Goal: Task Accomplishment & Management: Manage account settings

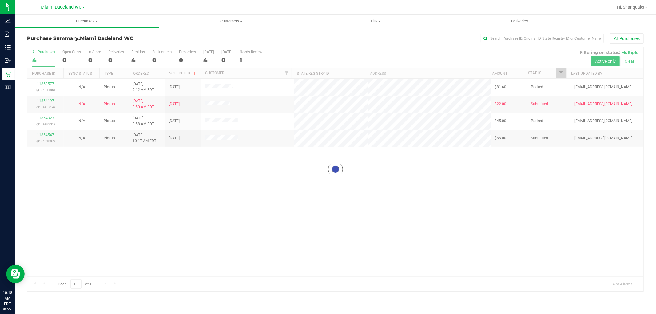
click at [75, 180] on div "Loading... 11853577 (317434485) N/A Pickup 8/27/2025 9:12 AM EDT 8/27/2025 $81.…" at bounding box center [335, 178] width 616 height 198
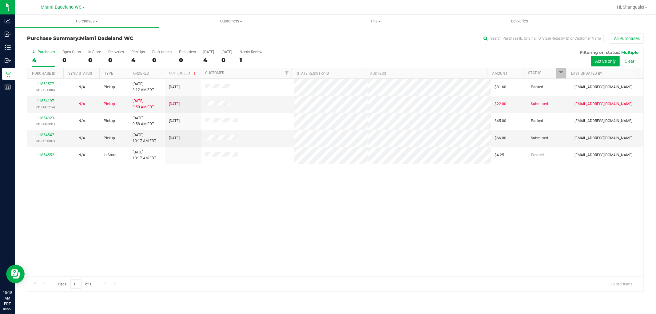
click at [51, 178] on div "11853577 (317434485) N/A Pickup 8/27/2025 9:12 AM EDT 8/27/2025 $81.60 Packed j…" at bounding box center [335, 178] width 616 height 198
click at [38, 136] on link "11854547" at bounding box center [45, 135] width 17 height 4
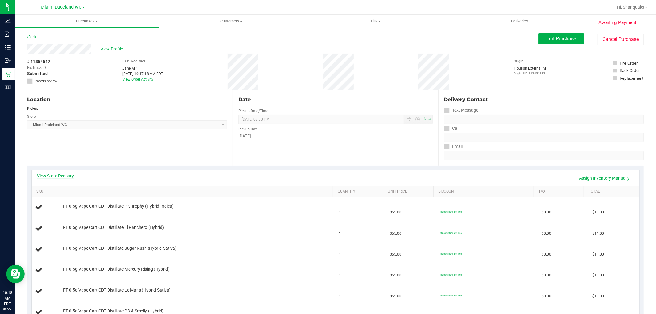
click at [68, 177] on link "View State Registry" at bounding box center [55, 176] width 37 height 6
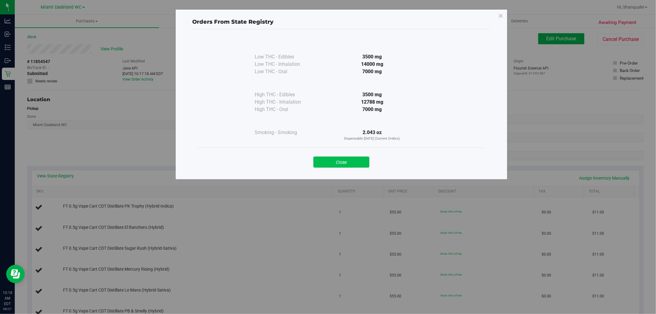
click at [341, 158] on button "Close" at bounding box center [342, 162] width 56 height 11
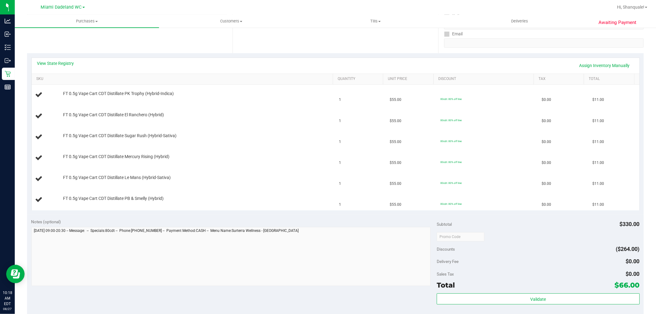
scroll to position [116, 0]
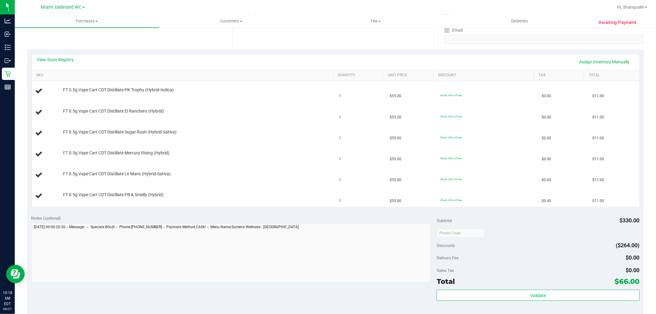
click at [78, 70] on th "SKU" at bounding box center [183, 75] width 302 height 11
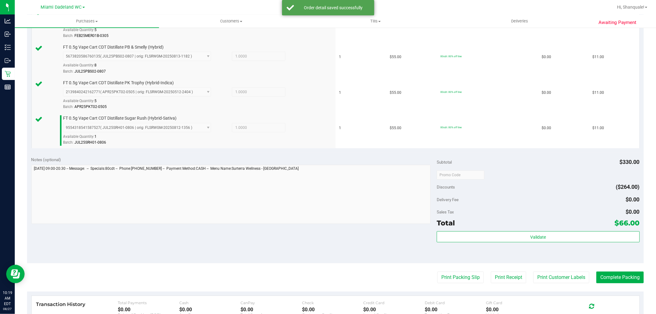
scroll to position [368, 0]
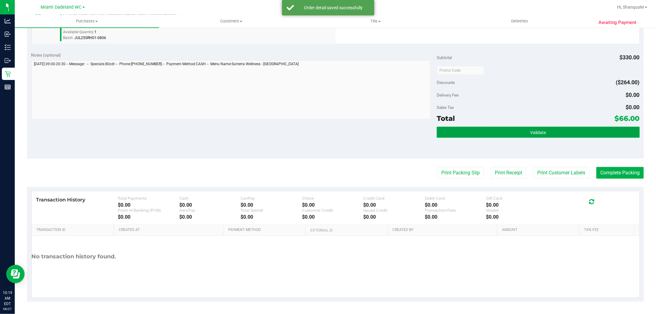
click at [577, 136] on button "Validate" at bounding box center [538, 132] width 203 height 11
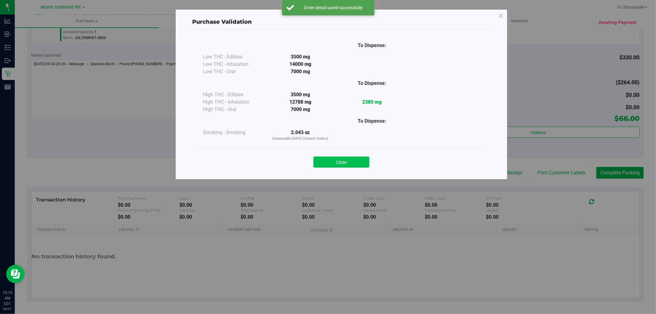
click at [346, 161] on button "Close" at bounding box center [342, 162] width 56 height 11
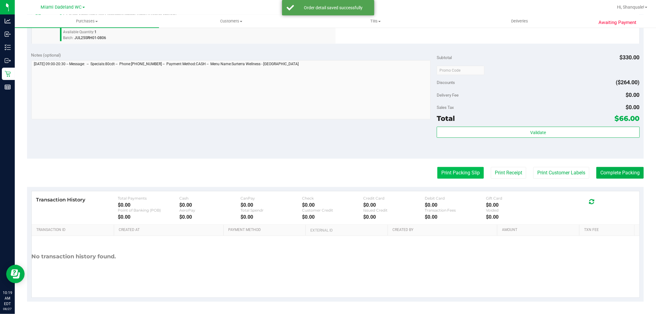
click at [438, 167] on button "Print Packing Slip" at bounding box center [461, 173] width 46 height 12
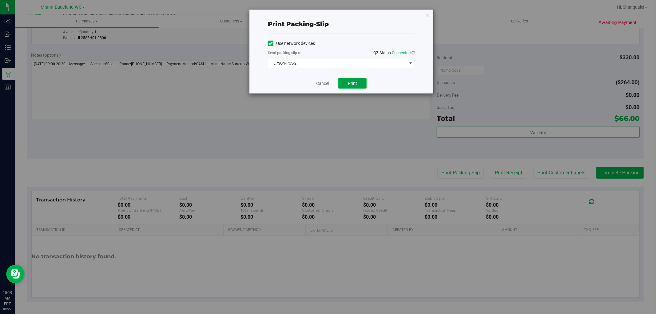
click at [359, 84] on button "Print" at bounding box center [352, 83] width 28 height 10
click at [316, 82] on link "Cancel" at bounding box center [322, 83] width 13 height 6
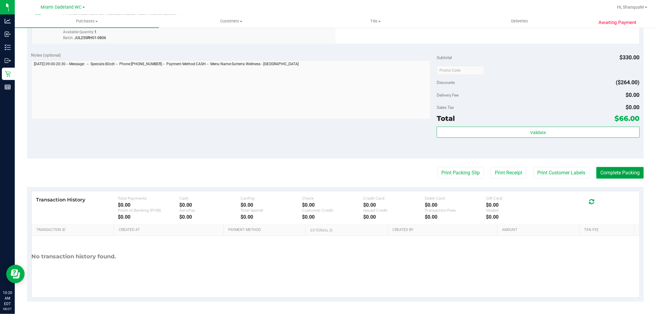
click at [618, 177] on button "Complete Packing" at bounding box center [620, 173] width 47 height 12
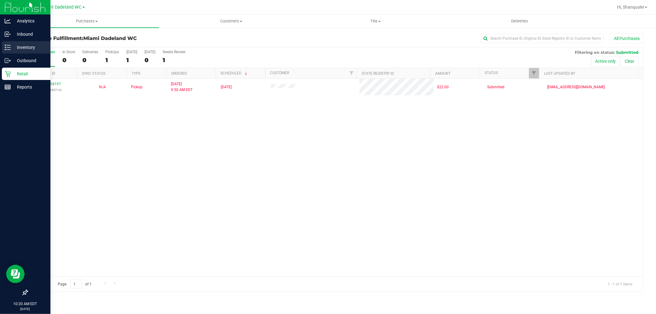
click at [1, 49] on link "Inventory" at bounding box center [25, 47] width 50 height 13
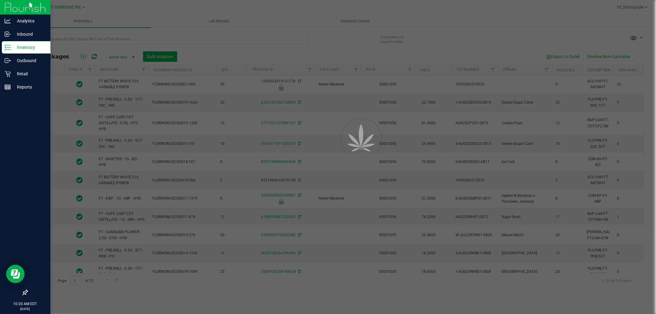
click at [87, 42] on div at bounding box center [328, 157] width 656 height 314
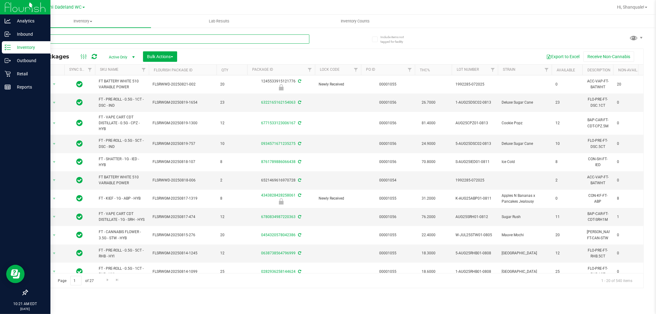
click at [177, 36] on input "text" at bounding box center [168, 38] width 282 height 9
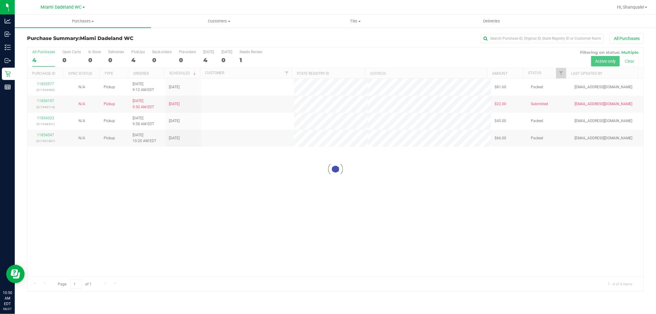
click at [361, 222] on div at bounding box center [335, 169] width 616 height 244
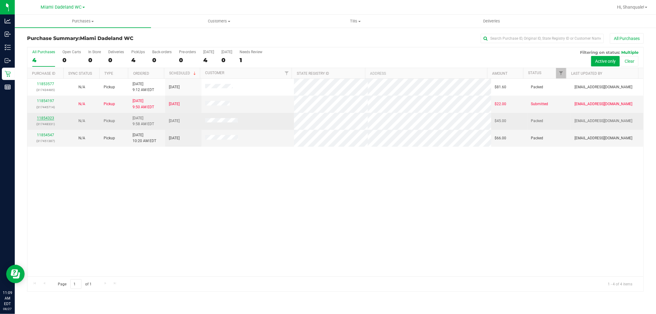
click at [51, 120] on link "11854323" at bounding box center [45, 118] width 17 height 4
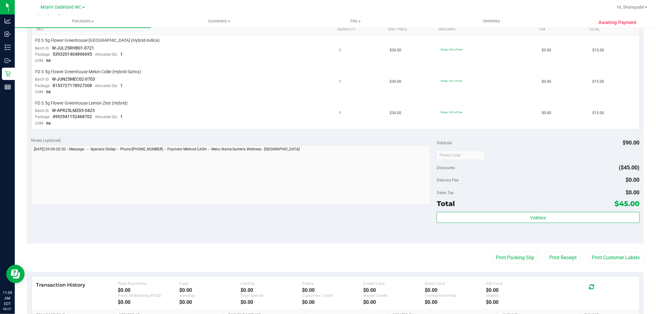
scroll to position [162, 0]
click at [482, 126] on td "50dep: 50% off line" at bounding box center [487, 113] width 101 height 31
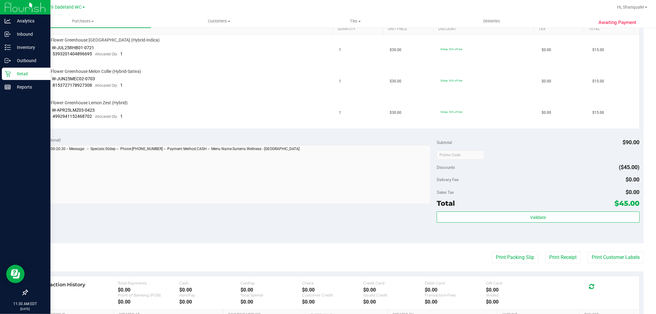
click at [16, 77] on p "Retail" at bounding box center [29, 73] width 37 height 7
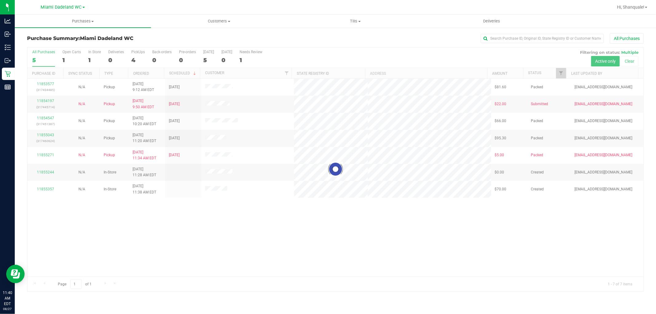
click at [316, 216] on div at bounding box center [335, 169] width 616 height 244
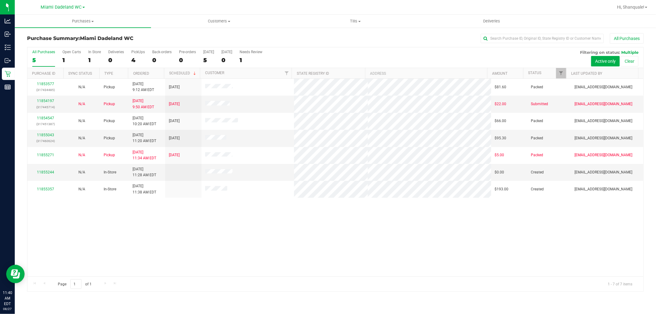
click at [79, 234] on div "11853577 (317434485) N/A Pickup [DATE] 9:12 AM EDT 8/27/2025 $81.60 Packed [EMA…" at bounding box center [335, 178] width 616 height 198
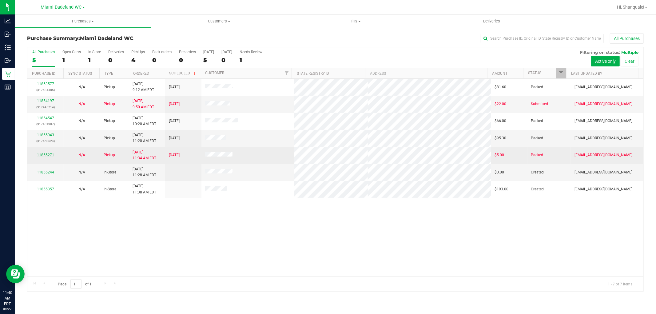
click at [40, 154] on link "11855271" at bounding box center [45, 155] width 17 height 4
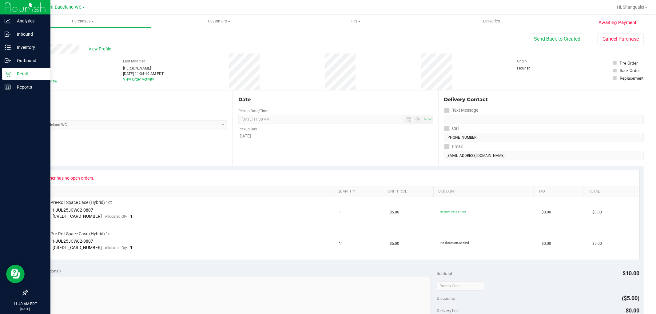
click at [9, 75] on icon at bounding box center [8, 74] width 6 height 6
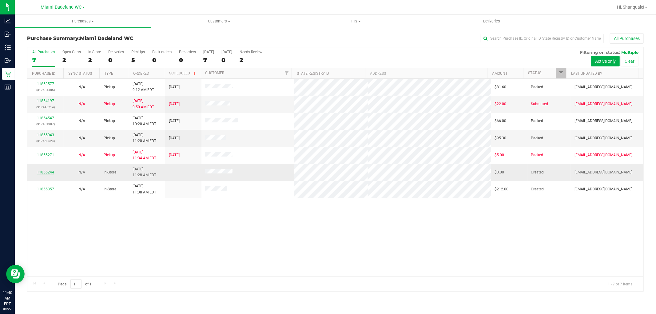
click at [42, 172] on link "11855244" at bounding box center [45, 172] width 17 height 4
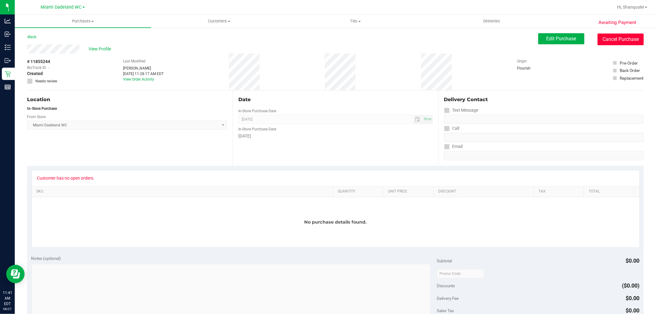
click at [607, 36] on button "Cancel Purchase" at bounding box center [621, 40] width 46 height 12
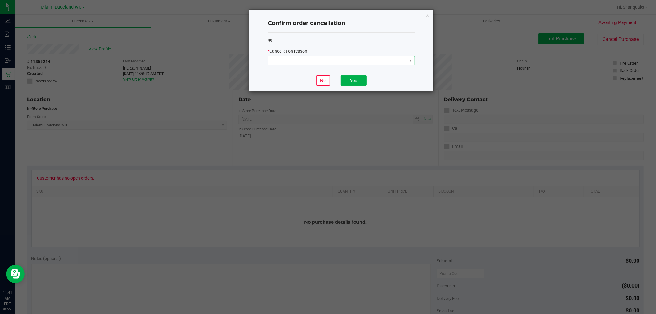
click at [318, 60] on span at bounding box center [337, 60] width 139 height 9
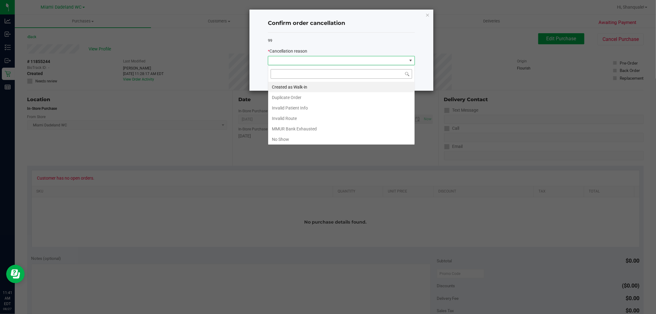
scroll to position [9, 147]
click at [309, 89] on li "Created as Walk-in" at bounding box center [341, 87] width 146 height 10
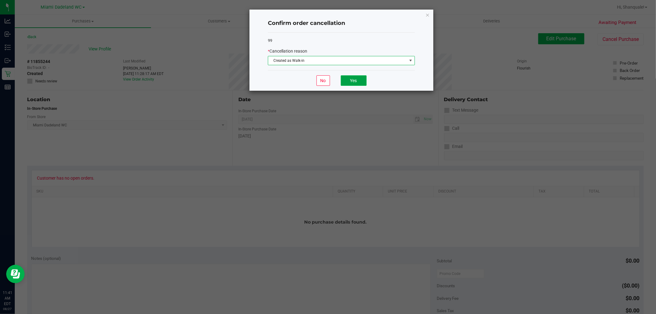
click at [352, 78] on button "Yes" at bounding box center [354, 80] width 26 height 10
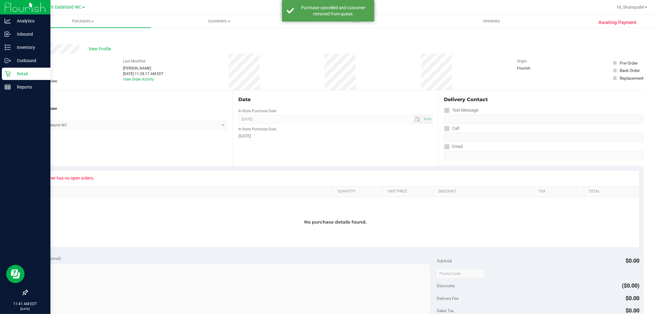
click at [14, 70] on p "Retail" at bounding box center [29, 73] width 37 height 7
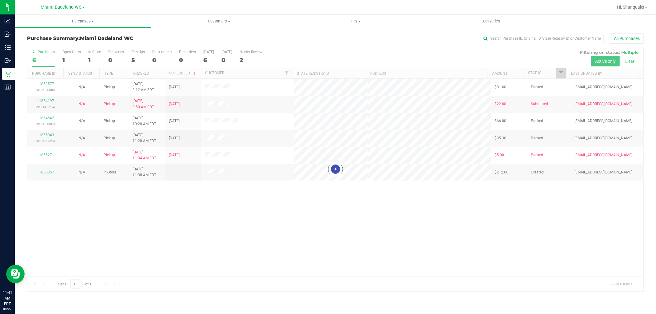
click at [188, 210] on div at bounding box center [335, 169] width 616 height 244
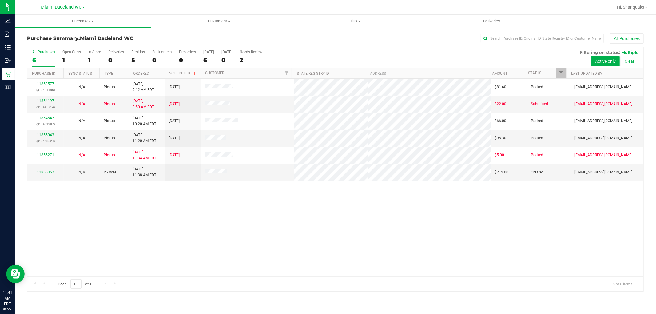
click at [42, 175] on div "11855357" at bounding box center [45, 173] width 29 height 6
click at [41, 171] on link "11855357" at bounding box center [45, 172] width 17 height 4
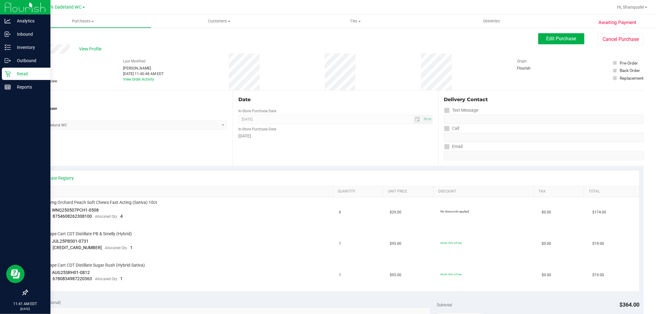
click at [18, 76] on p "Retail" at bounding box center [29, 73] width 37 height 7
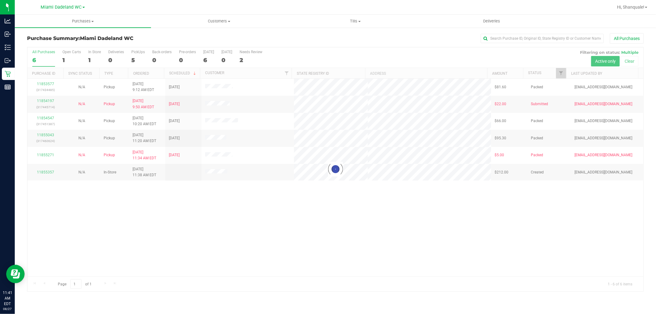
drag, startPoint x: 153, startPoint y: 214, endPoint x: 169, endPoint y: 198, distance: 22.4
click at [159, 207] on div at bounding box center [335, 169] width 616 height 244
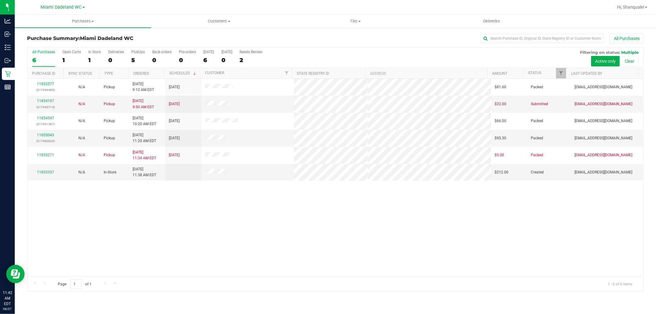
click at [371, 238] on div "11853577 (317434485) N/A Pickup [DATE] 9:12 AM EDT 8/27/2025 $81.60 Packed [EMA…" at bounding box center [335, 178] width 616 height 198
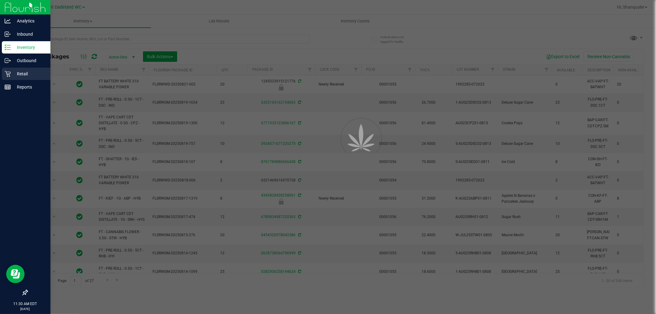
click at [13, 72] on p "Retail" at bounding box center [29, 73] width 37 height 7
click at [20, 72] on p "Retail" at bounding box center [29, 73] width 37 height 7
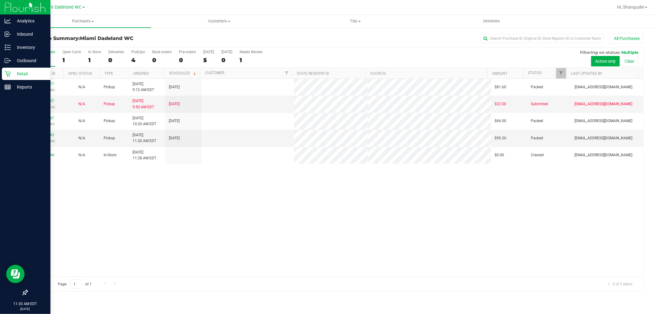
click at [69, 184] on div "11853577 (317434485) N/A Pickup [DATE] 9:12 AM EDT 8/27/2025 $81.60 Packed [EMA…" at bounding box center [335, 178] width 616 height 198
click at [51, 208] on div "11853577 (317434485) N/A Pickup [DATE] 9:12 AM EDT 8/27/2025 $81.60 Packed [EMA…" at bounding box center [335, 178] width 616 height 198
click at [69, 197] on div "11853577 (317434485) N/A Pickup [DATE] 9:12 AM EDT 8/27/2025 $81.60 Packed [EMA…" at bounding box center [335, 178] width 616 height 198
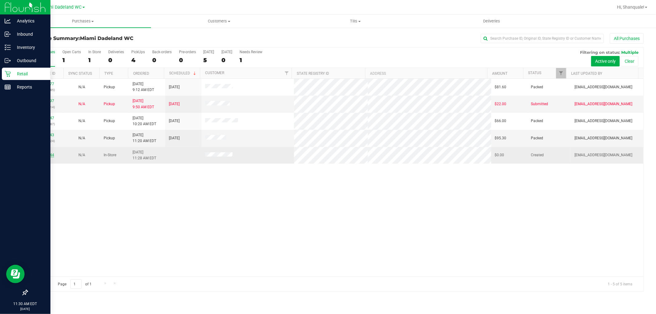
click at [51, 155] on link "11855244" at bounding box center [45, 155] width 17 height 4
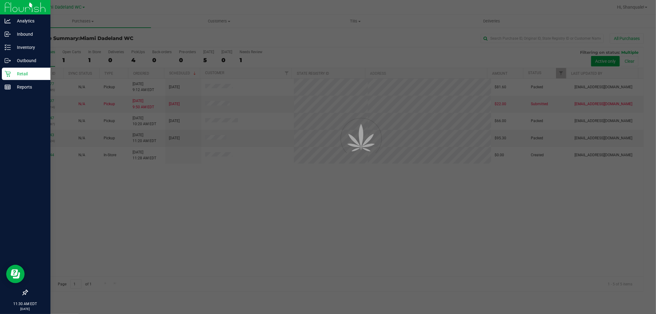
click at [47, 159] on div at bounding box center [328, 157] width 656 height 314
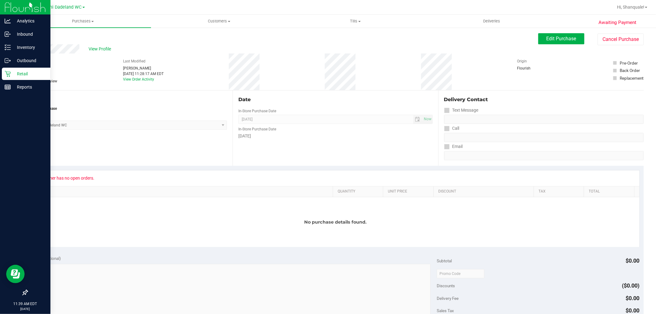
click at [162, 147] on div "Location In-Store Purchase From Store [GEOGRAPHIC_DATA] WC Select Store [PERSON…" at bounding box center [130, 127] width 206 height 75
